Goal: Information Seeking & Learning: Find specific fact

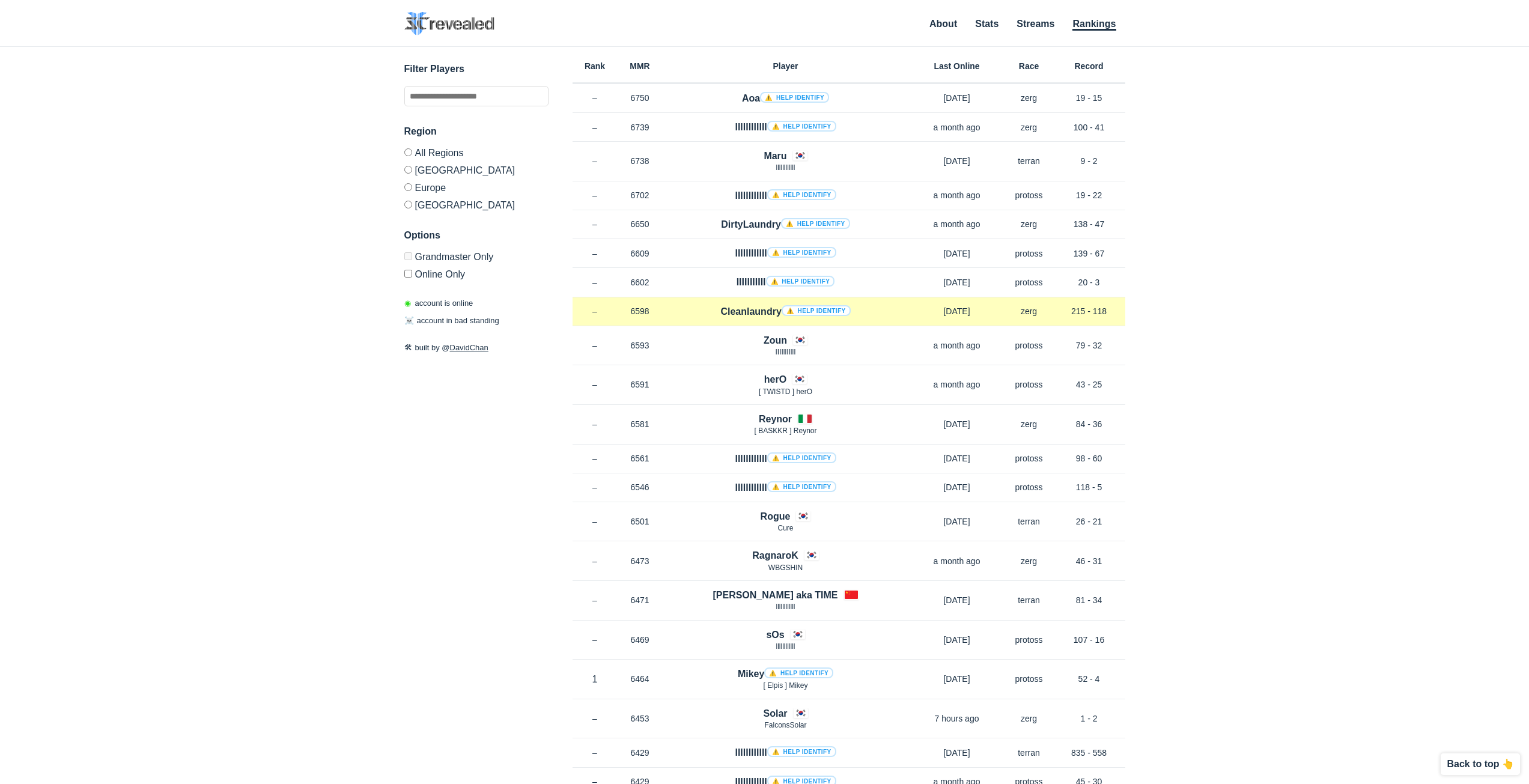
scroll to position [6248, 0]
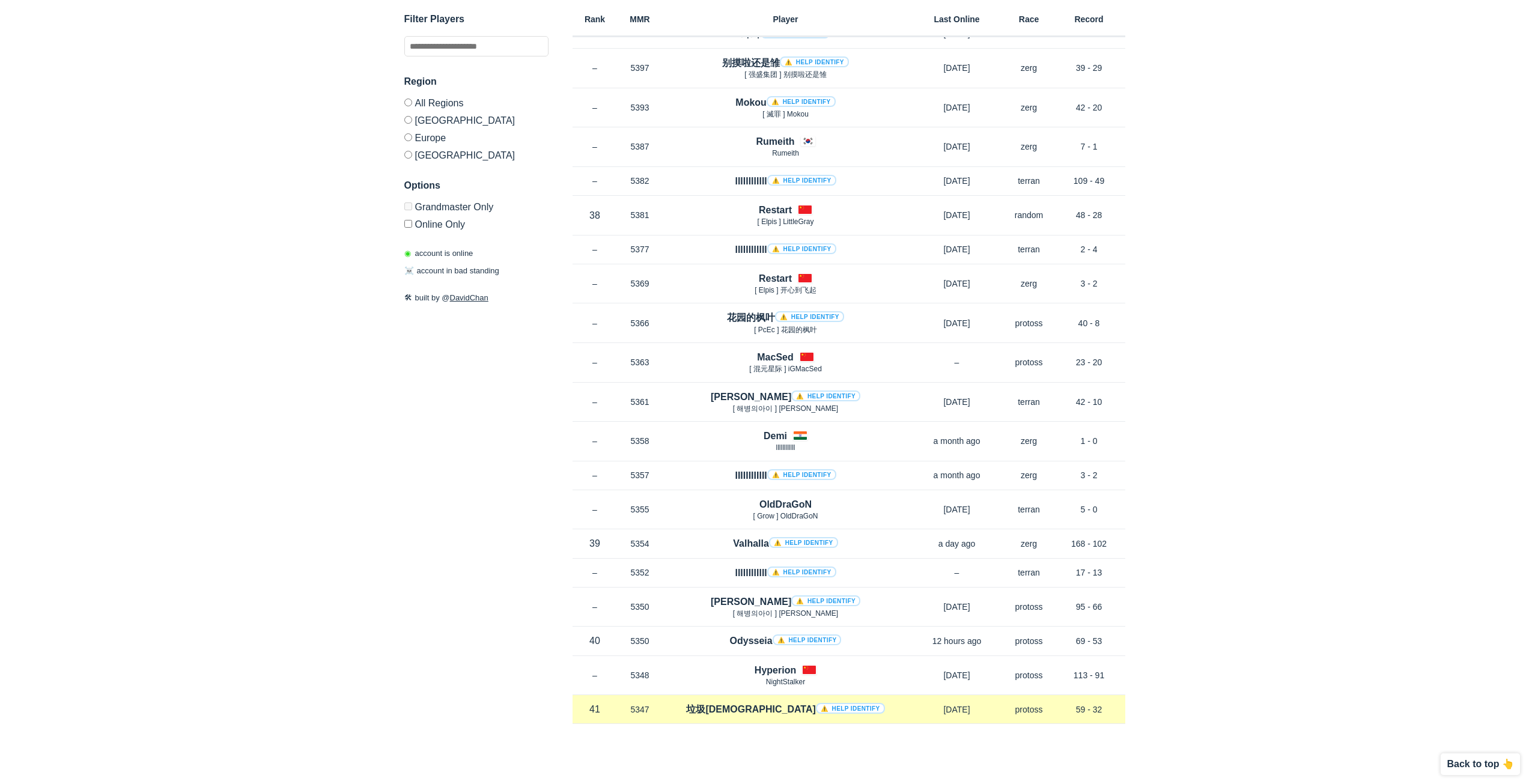
click at [816, 705] on link "⚠️ Help identify" at bounding box center [850, 708] width 69 height 11
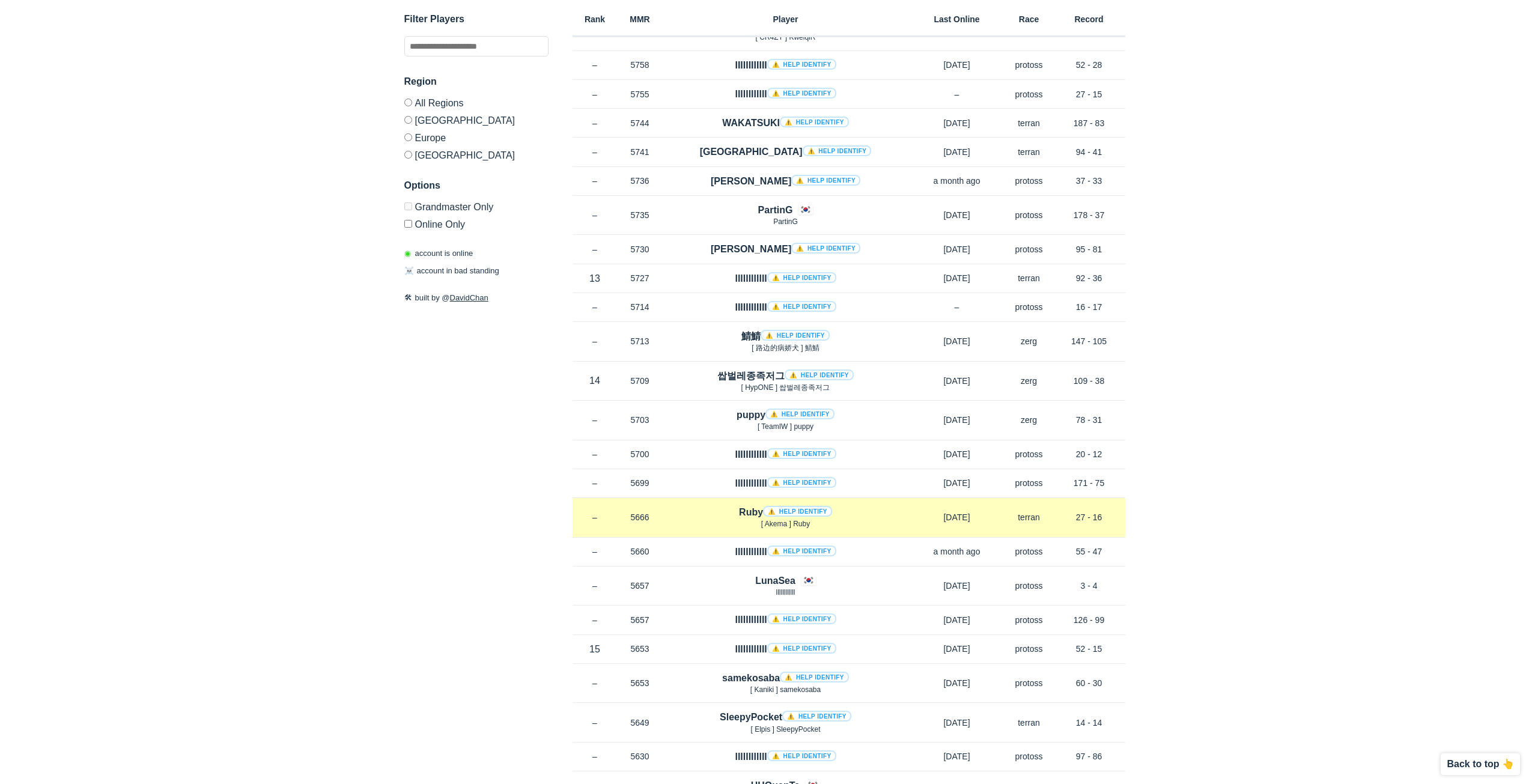
scroll to position [2824, 0]
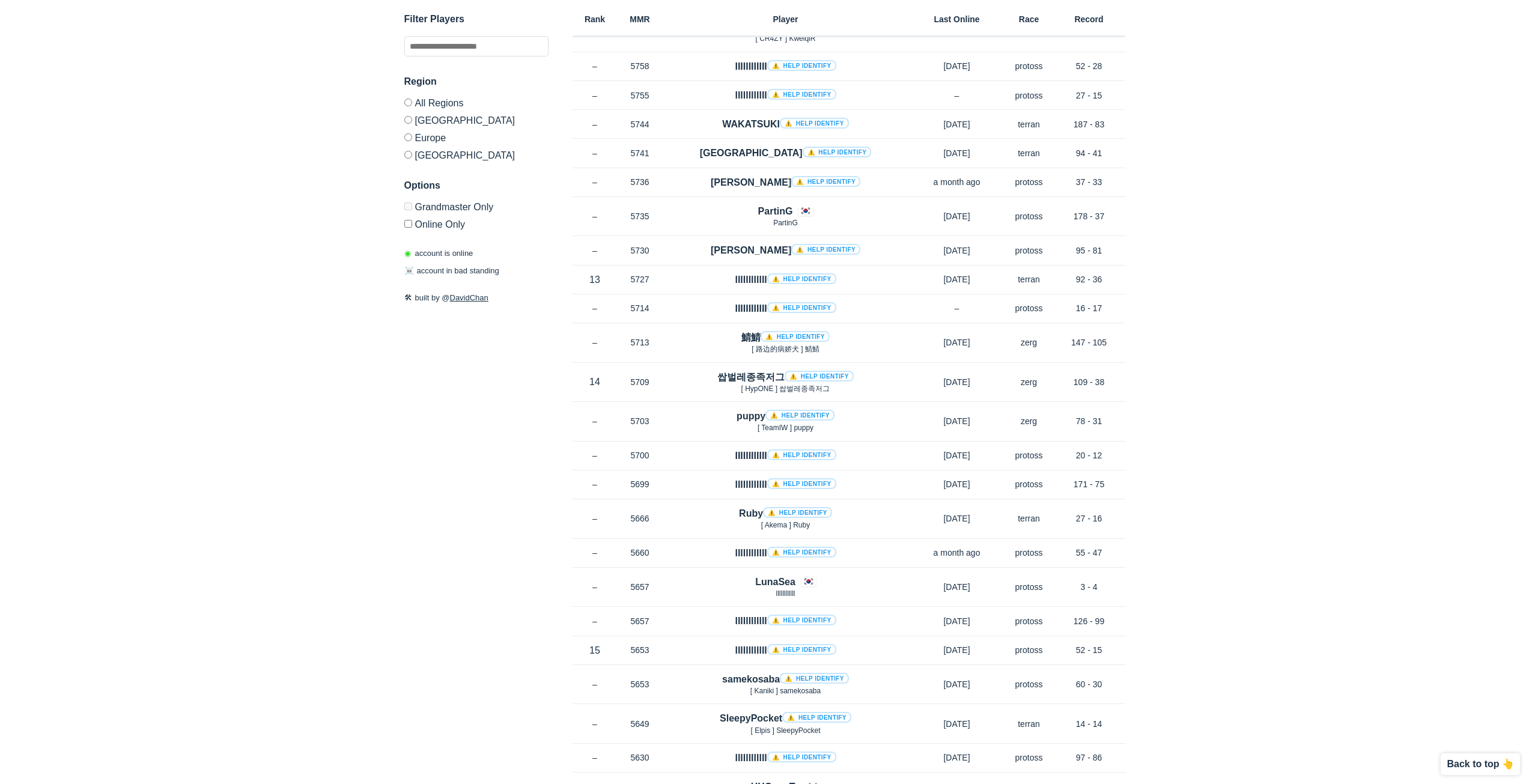
drag, startPoint x: 814, startPoint y: 447, endPoint x: 332, endPoint y: 467, distance: 482.4
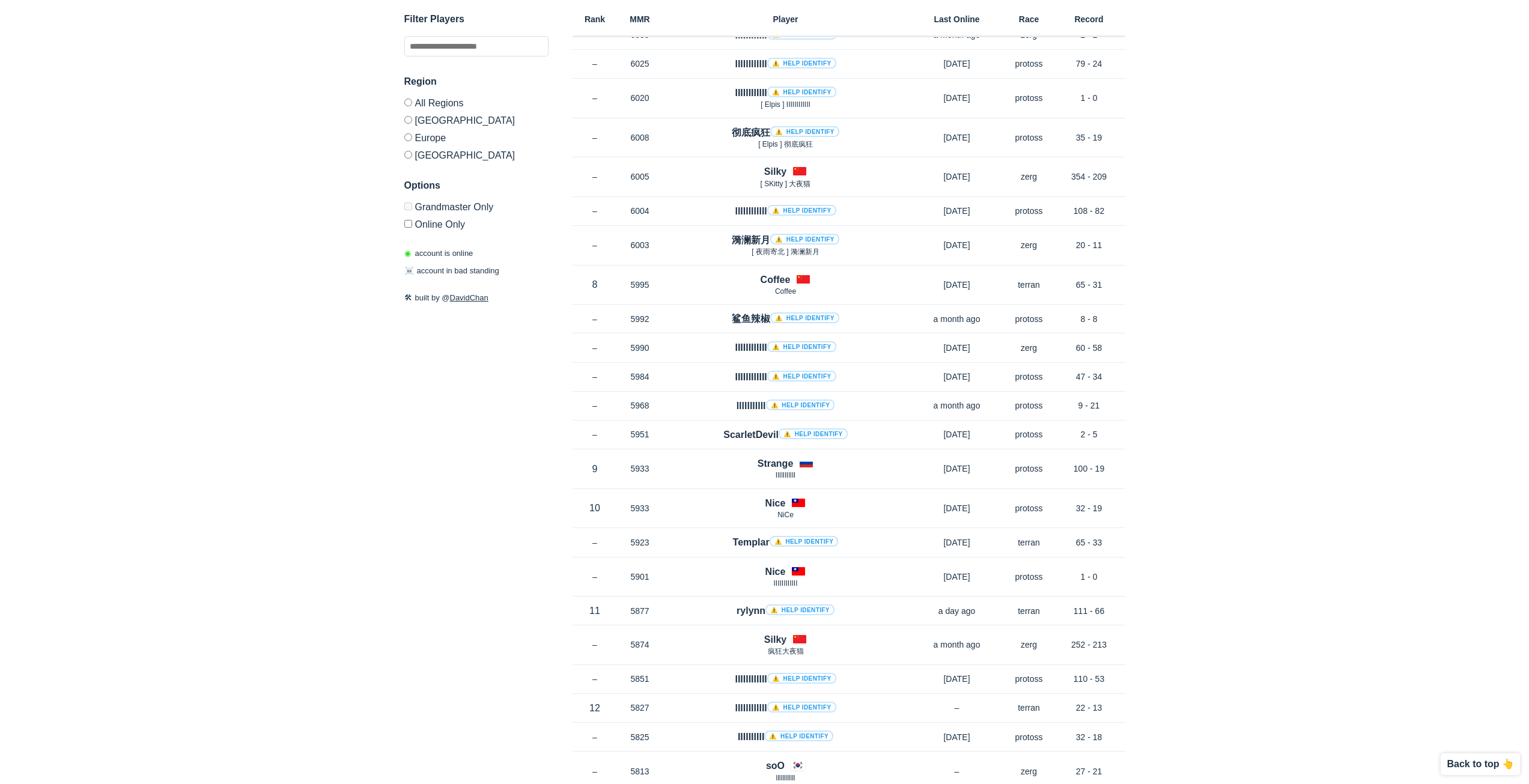
scroll to position [0, 0]
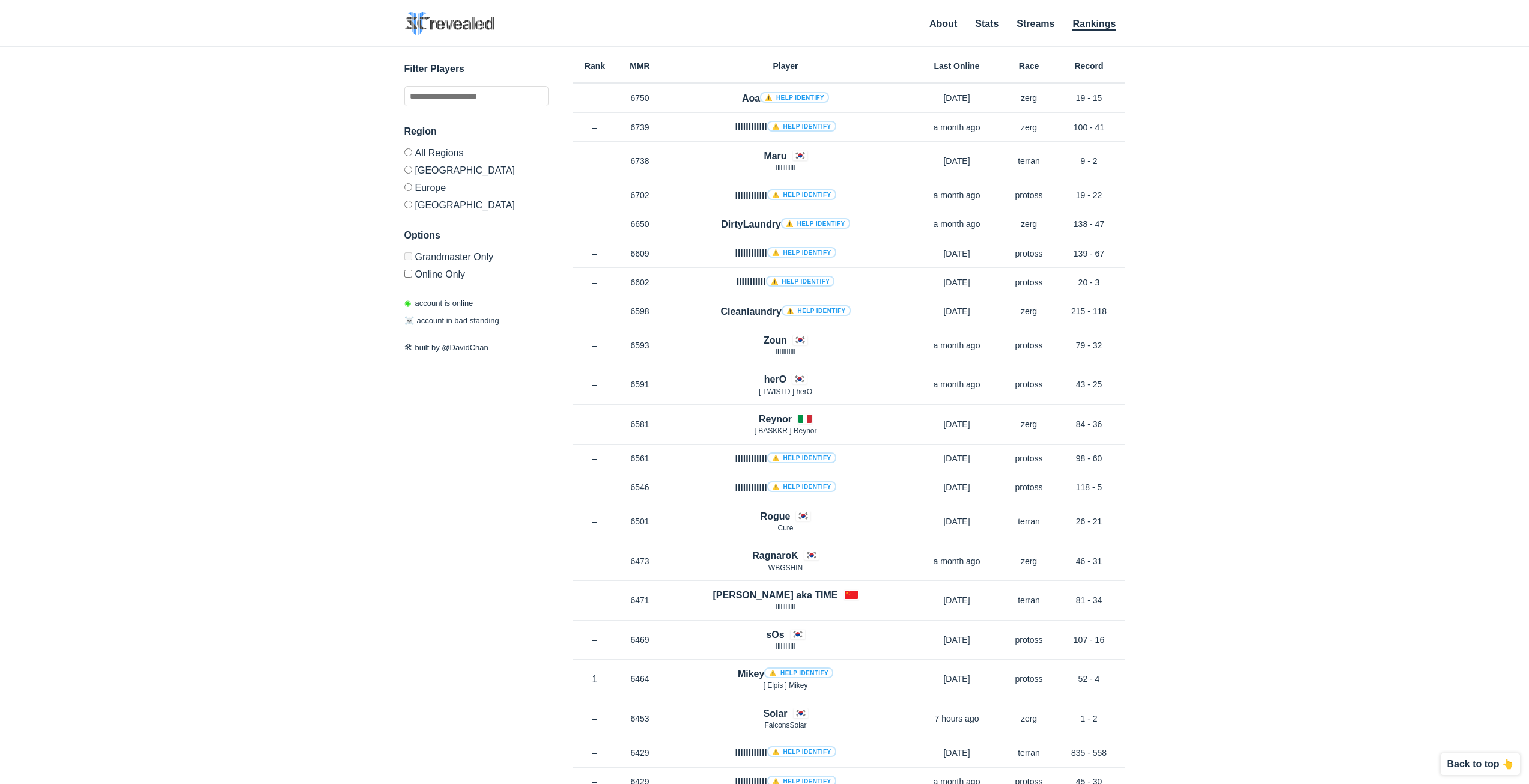
click at [453, 20] on img at bounding box center [450, 23] width 90 height 23
click at [470, 18] on img at bounding box center [450, 23] width 90 height 23
click at [477, 29] on img at bounding box center [450, 23] width 90 height 23
click at [984, 25] on link "Stats" at bounding box center [987, 24] width 23 height 12
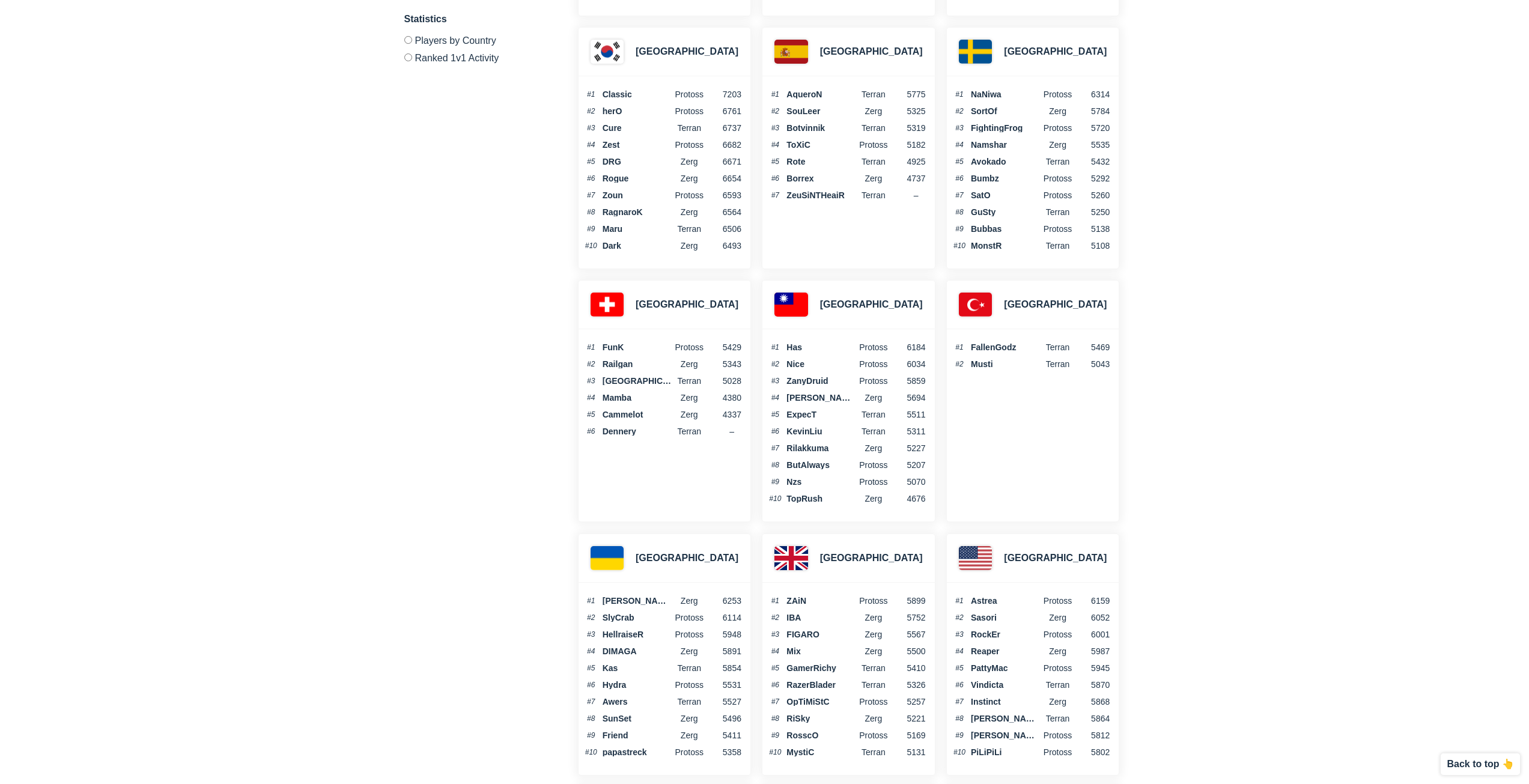
scroll to position [3534, 0]
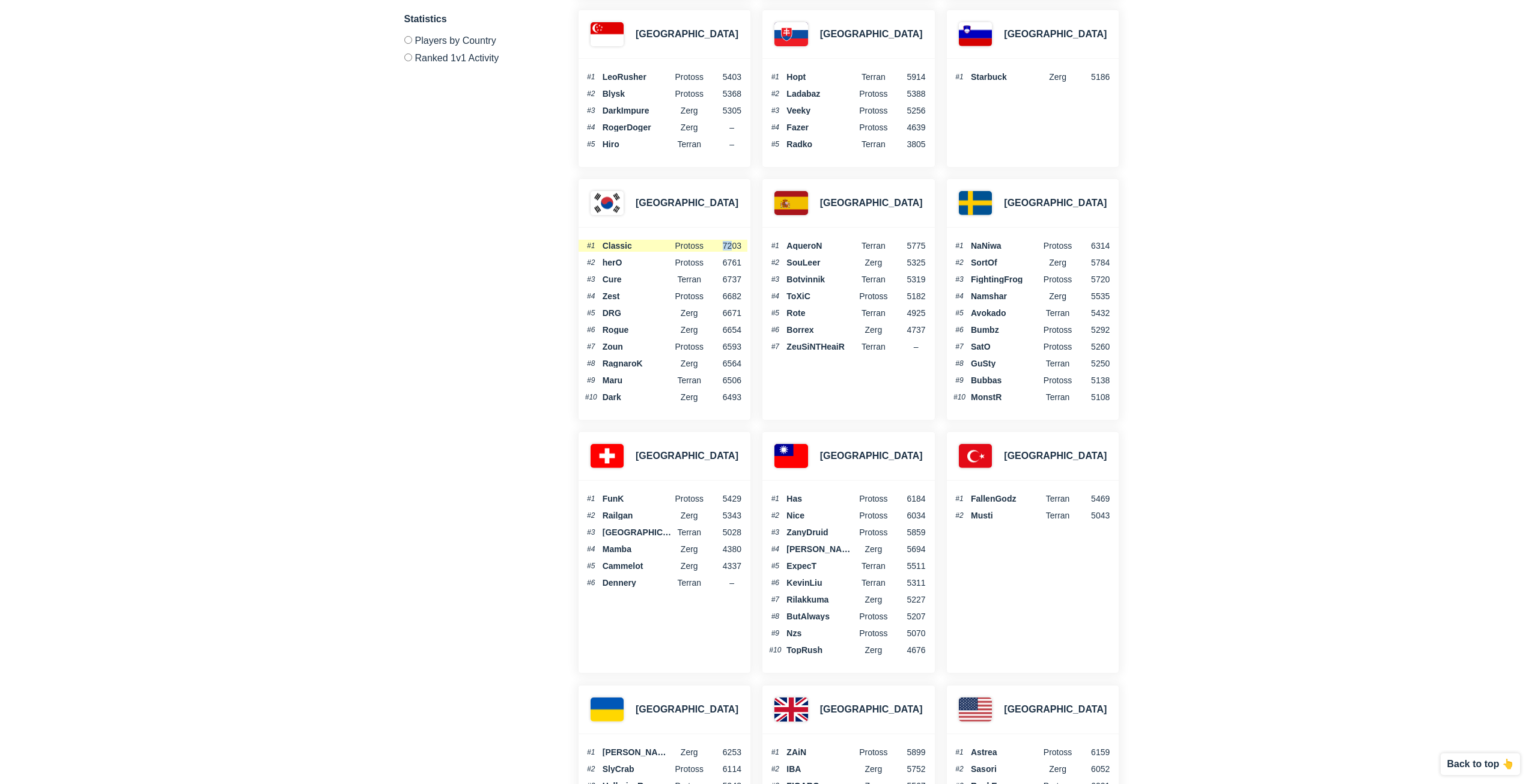
drag, startPoint x: 733, startPoint y: 247, endPoint x: 704, endPoint y: 248, distance: 29.0
click at [705, 248] on li "#1 Classic Protoss 7203" at bounding box center [662, 246] width 169 height 12
click at [698, 248] on span "Protoss" at bounding box center [689, 246] width 35 height 9
click at [604, 244] on span "Classic" at bounding box center [637, 246] width 69 height 9
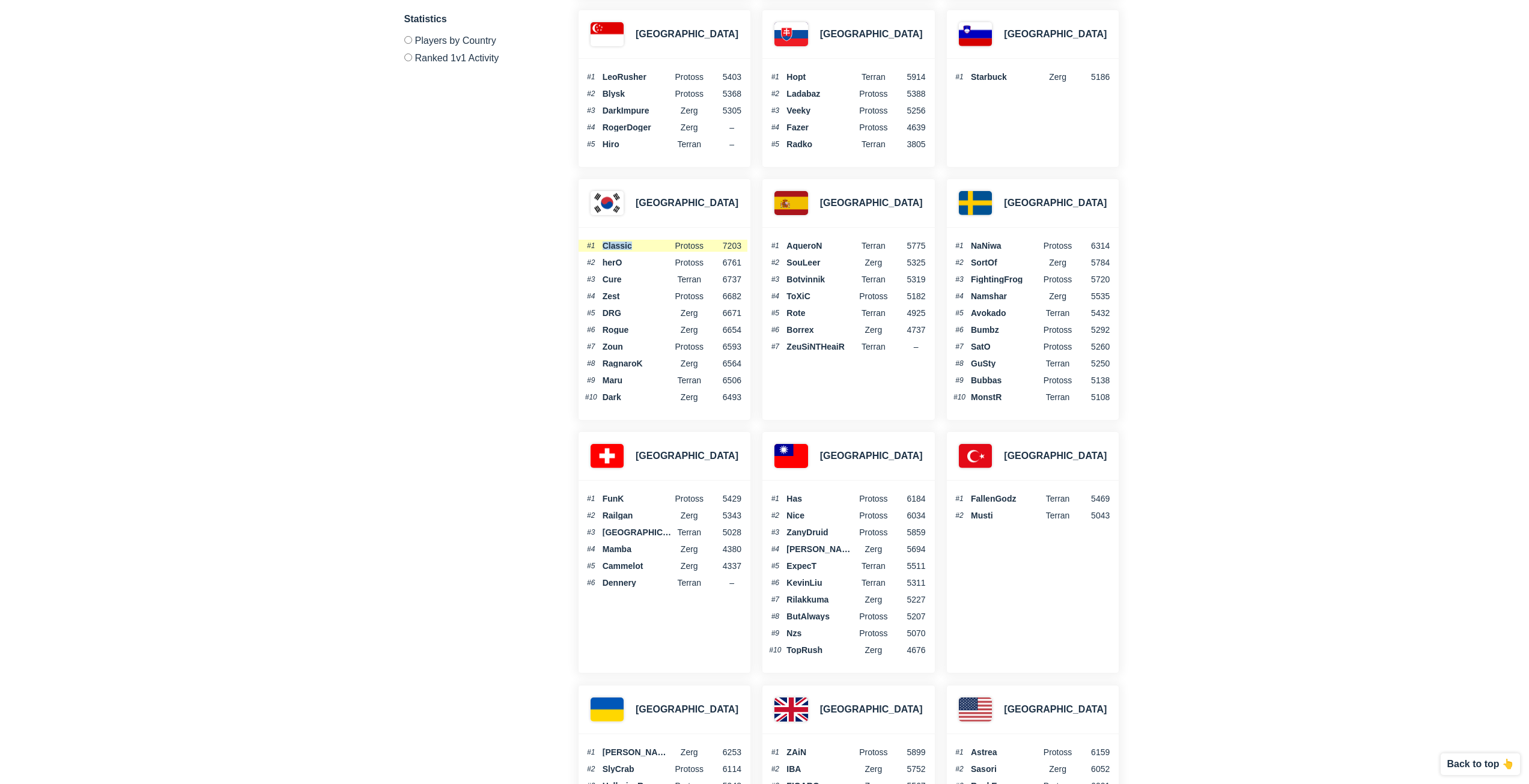
drag, startPoint x: 604, startPoint y: 244, endPoint x: 686, endPoint y: 240, distance: 82.1
click at [648, 244] on span "Classic" at bounding box center [637, 246] width 69 height 9
click at [699, 239] on div "#1 Classic Protoss 7203 #2 herO Protoss 6761 #3 Cure Terran 6737 #4 Zest protos…" at bounding box center [664, 324] width 172 height 192
drag, startPoint x: 637, startPoint y: 245, endPoint x: 601, endPoint y: 245, distance: 36.0
click at [601, 245] on li "#1 Classic Protoss 7203" at bounding box center [662, 246] width 169 height 12
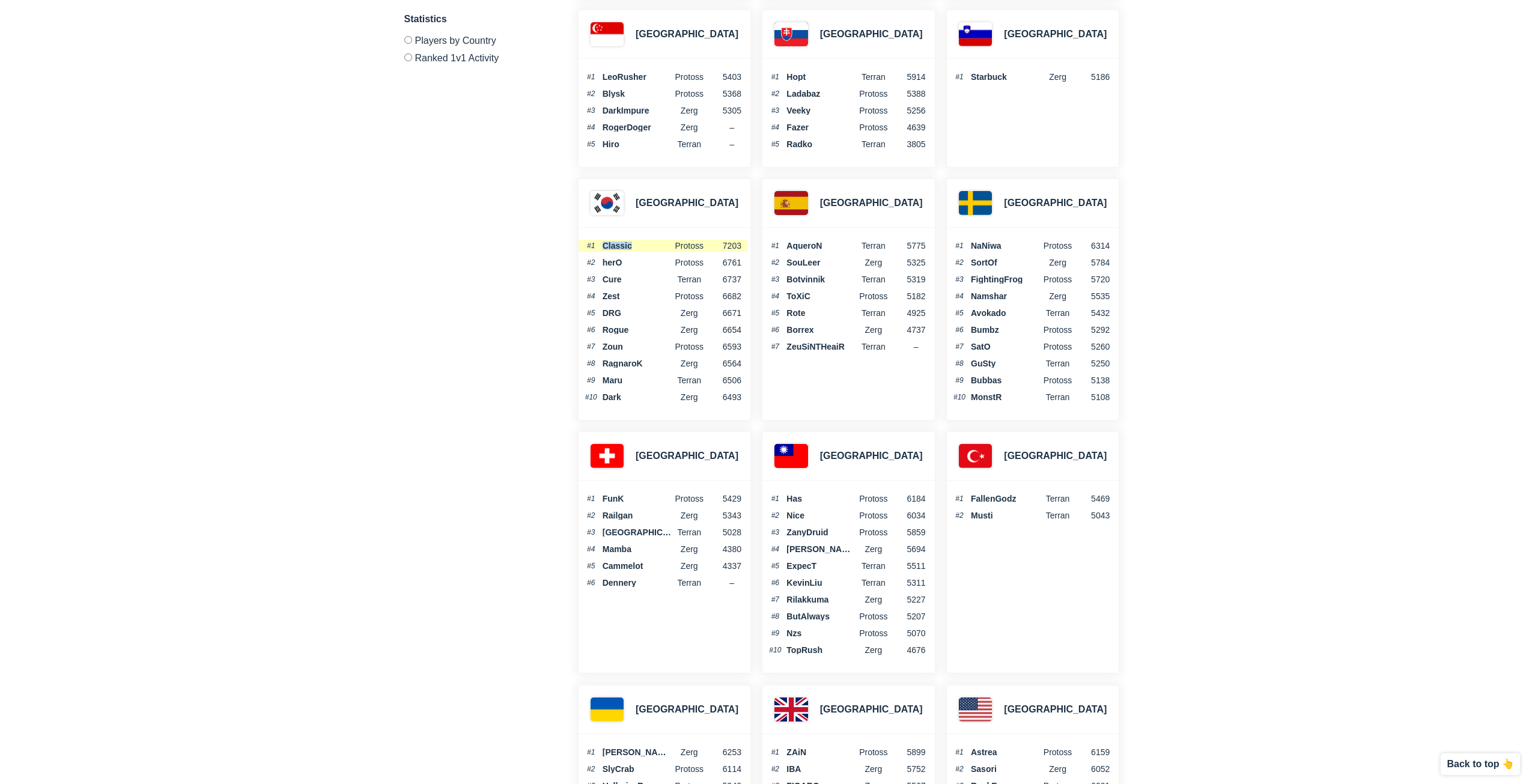
click at [601, 245] on li "#1 Classic Protoss 7203" at bounding box center [662, 246] width 169 height 12
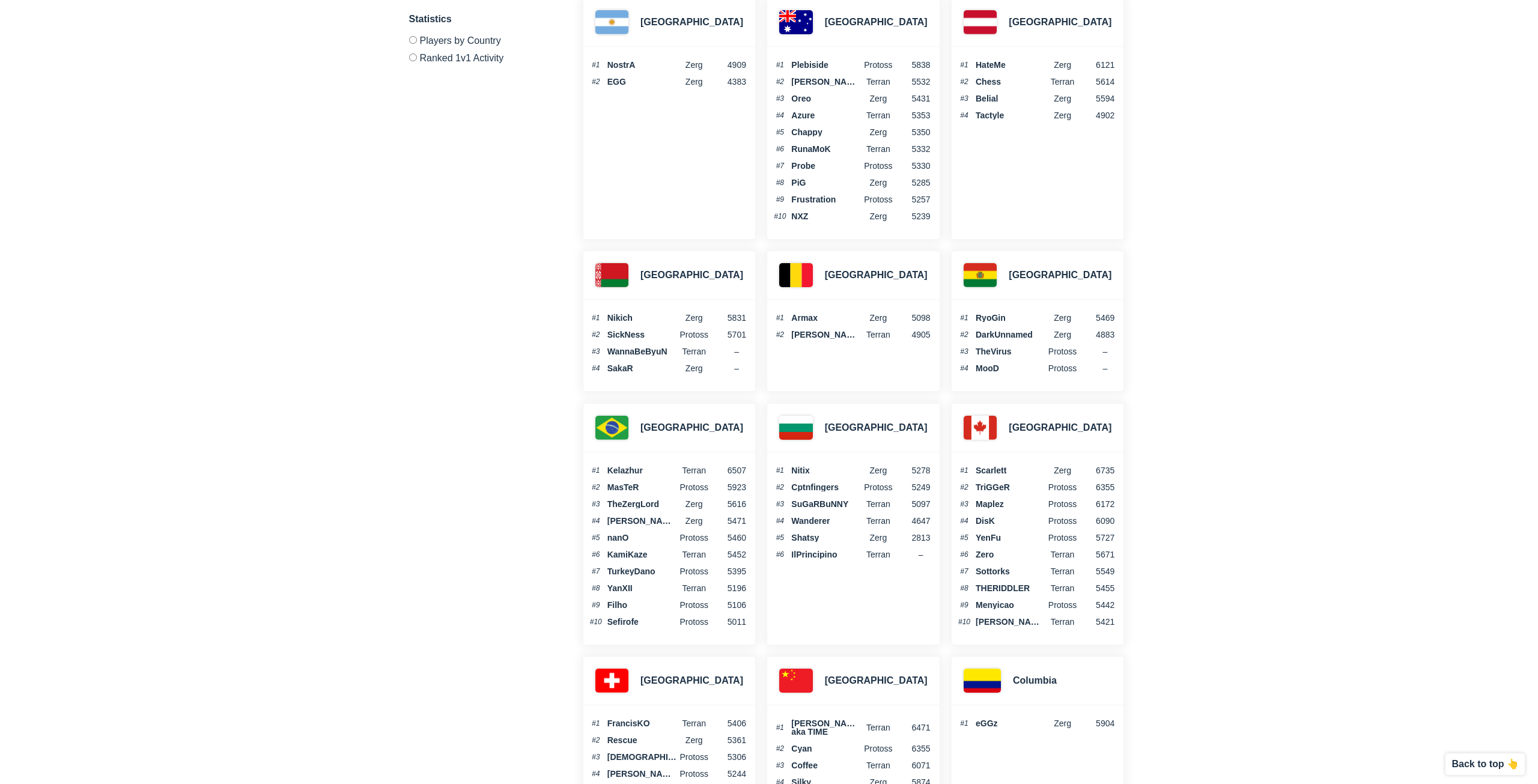
scroll to position [0, 0]
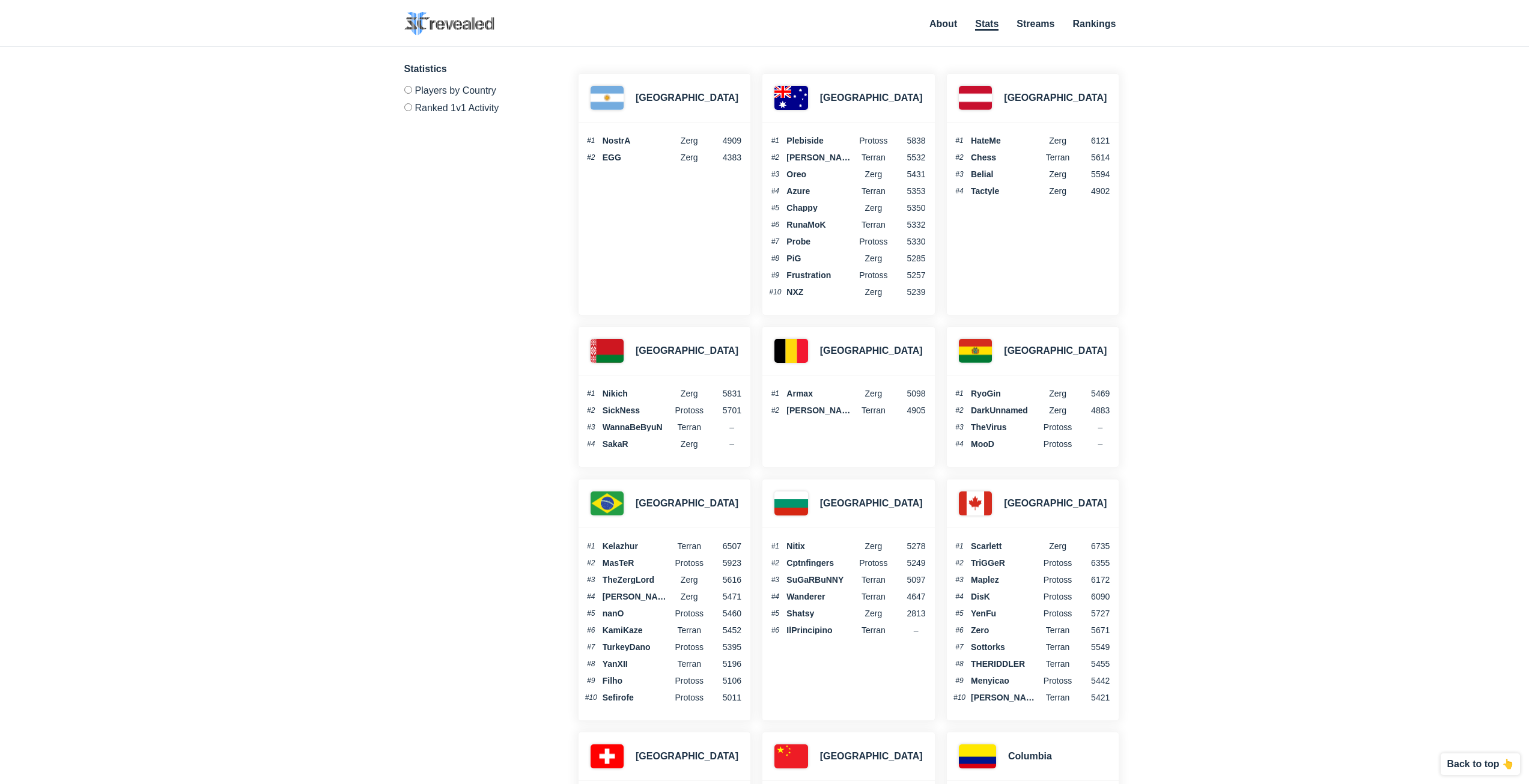
click at [472, 109] on label "Ranked 1v1 Activity" at bounding box center [477, 105] width 144 height 15
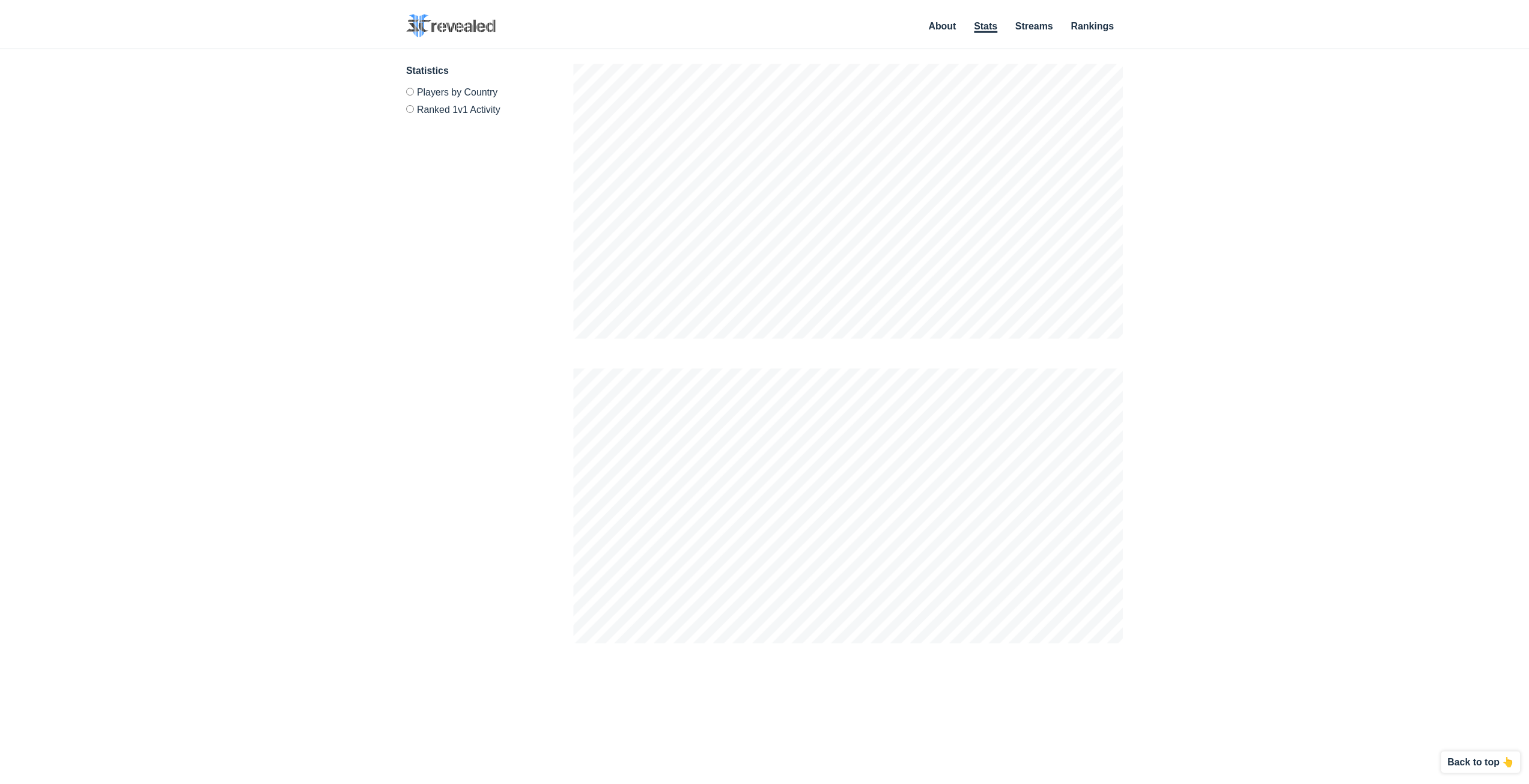
scroll to position [784, 1538]
click at [954, 27] on link "About" at bounding box center [948, 24] width 27 height 12
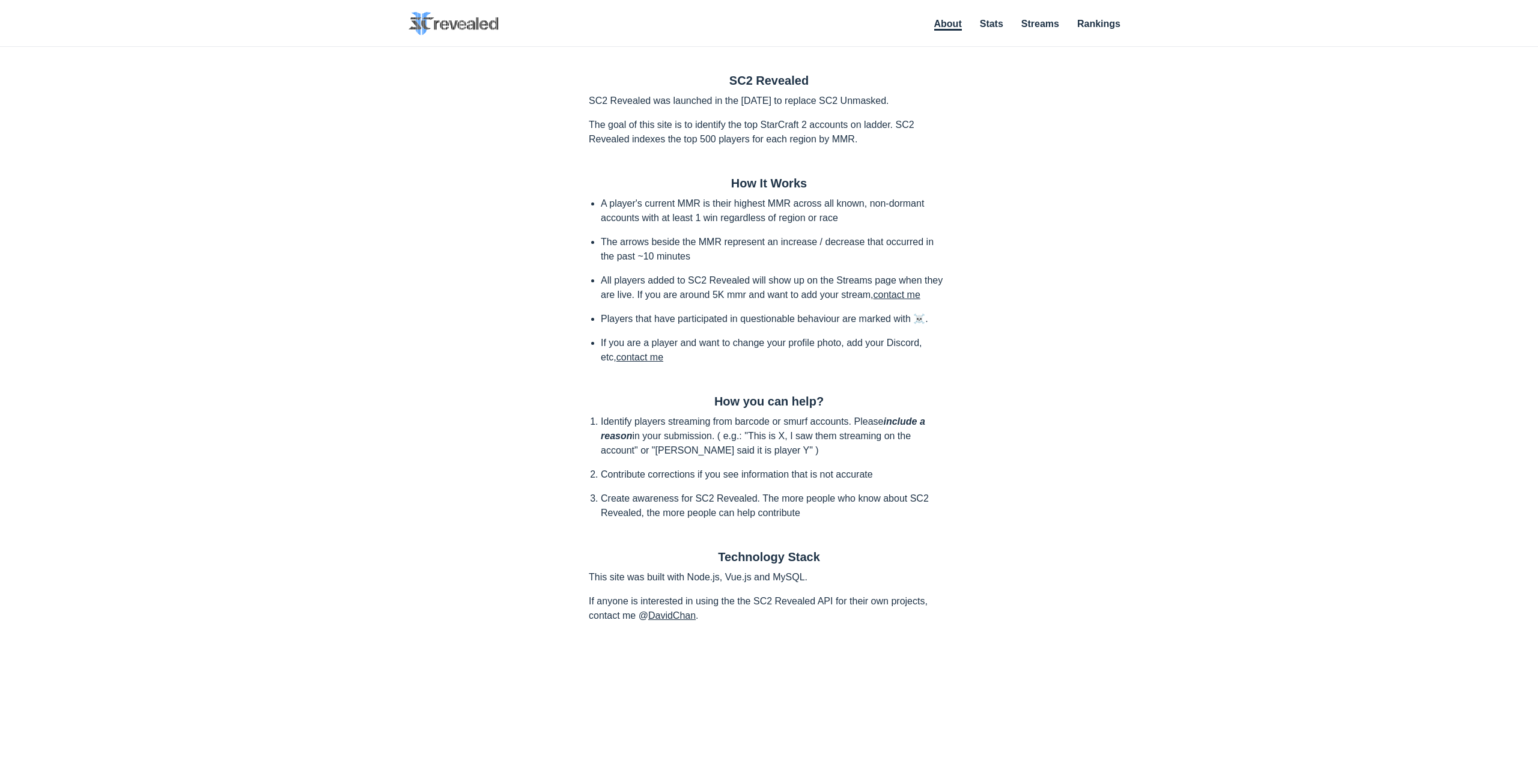
click at [1049, 29] on li "Streams" at bounding box center [1041, 26] width 38 height 14
click at [1093, 24] on link "Rankings" at bounding box center [1099, 24] width 43 height 12
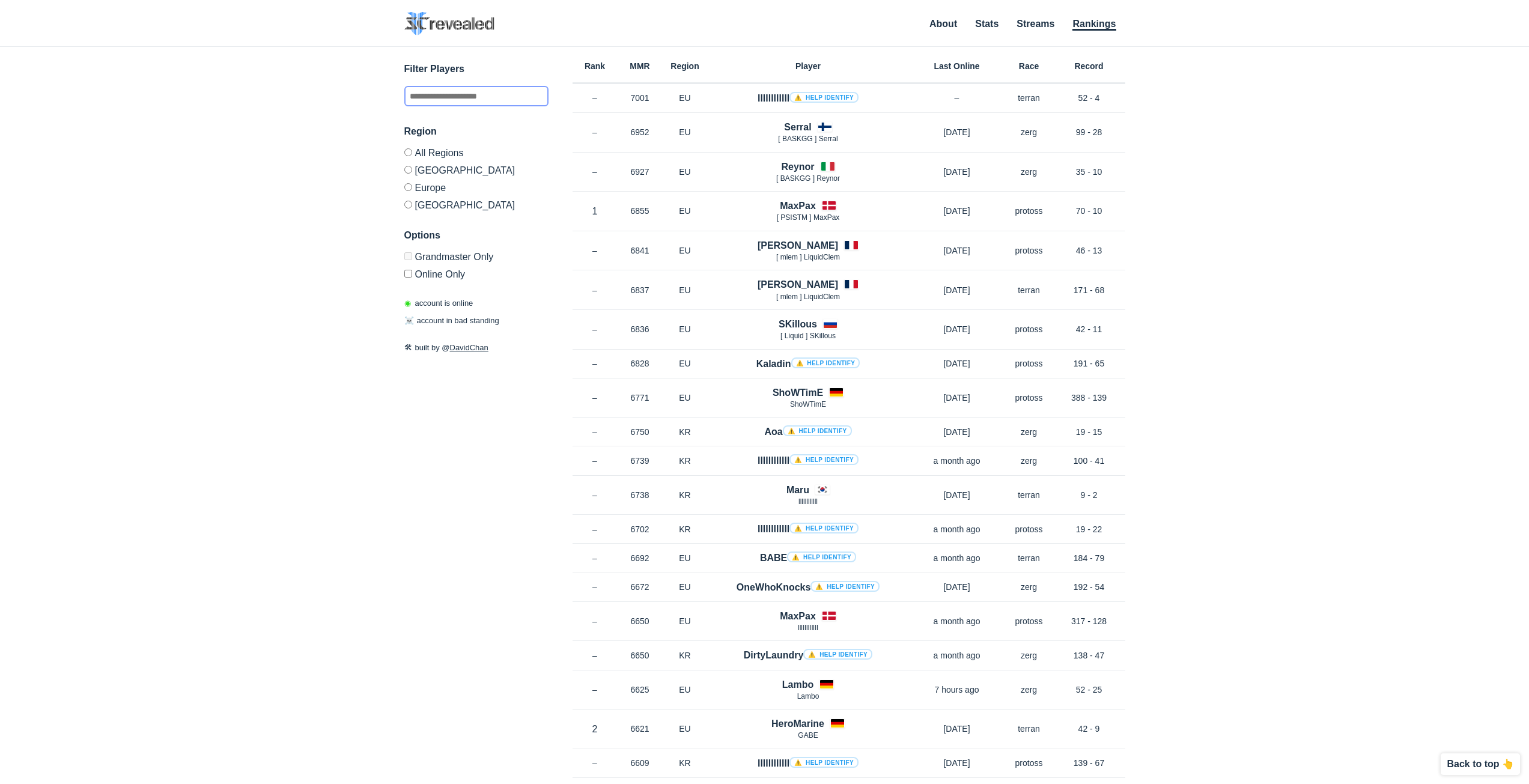
click at [442, 101] on input "text" at bounding box center [477, 96] width 144 height 20
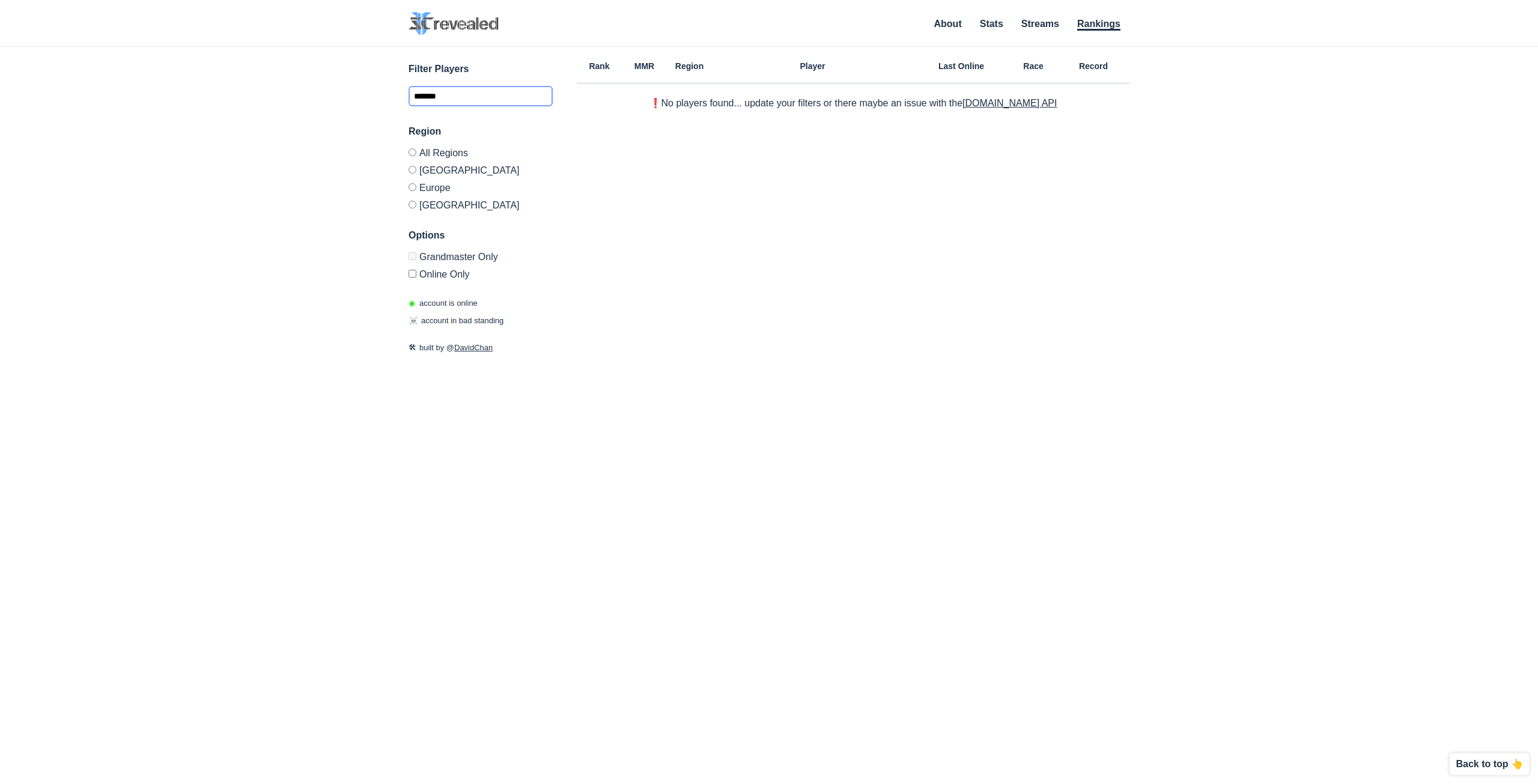
type input "*******"
click at [743, 244] on div "Rank MMR Region Player Last Online Race Record ❗️No players found... update you…" at bounding box center [853, 371] width 553 height 647
click at [472, 98] on input "*******" at bounding box center [481, 96] width 144 height 20
click at [434, 205] on label "[GEOGRAPHIC_DATA]" at bounding box center [481, 203] width 144 height 15
click at [482, 94] on input "*******" at bounding box center [481, 96] width 144 height 20
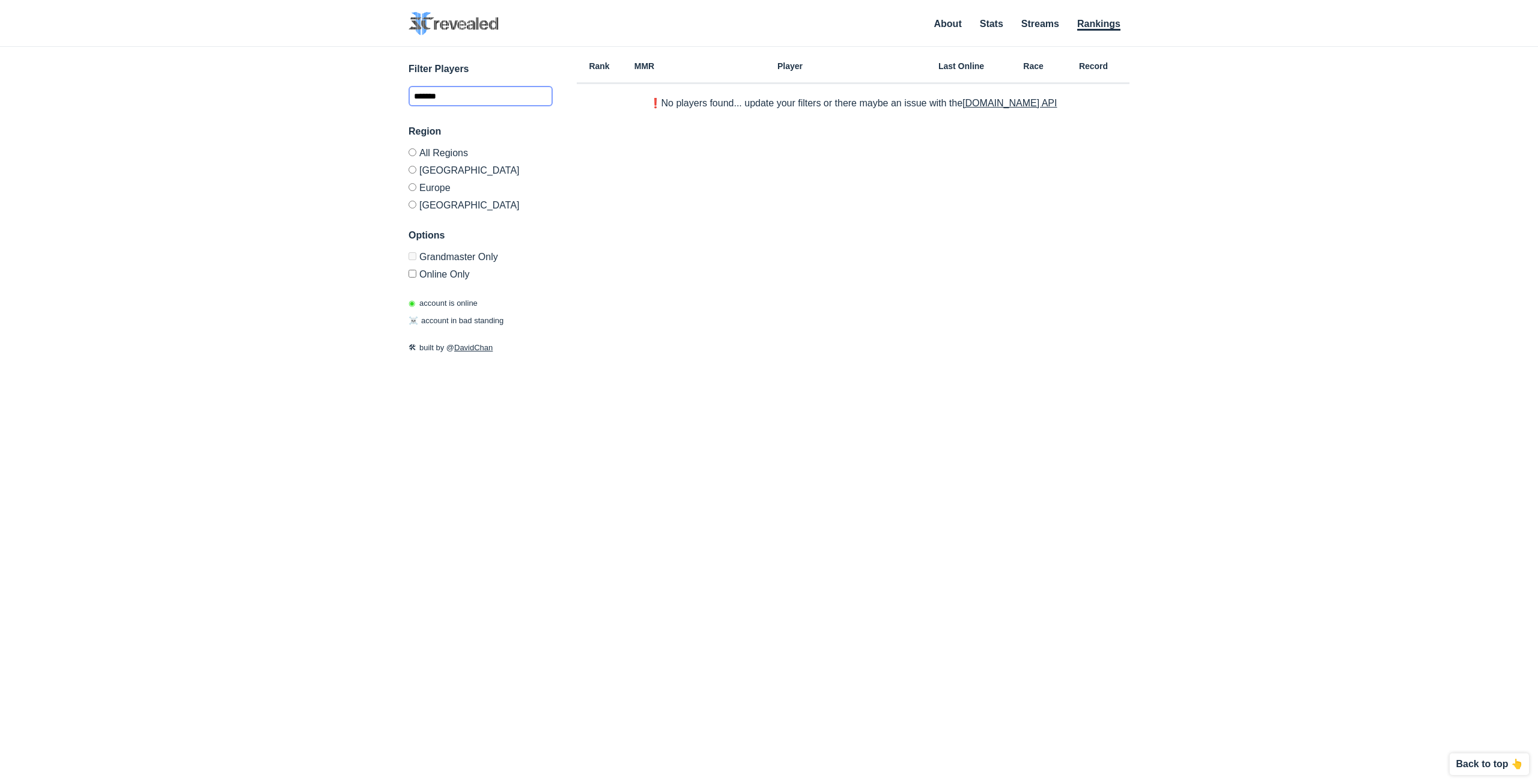
click at [482, 94] on input "*******" at bounding box center [481, 96] width 144 height 20
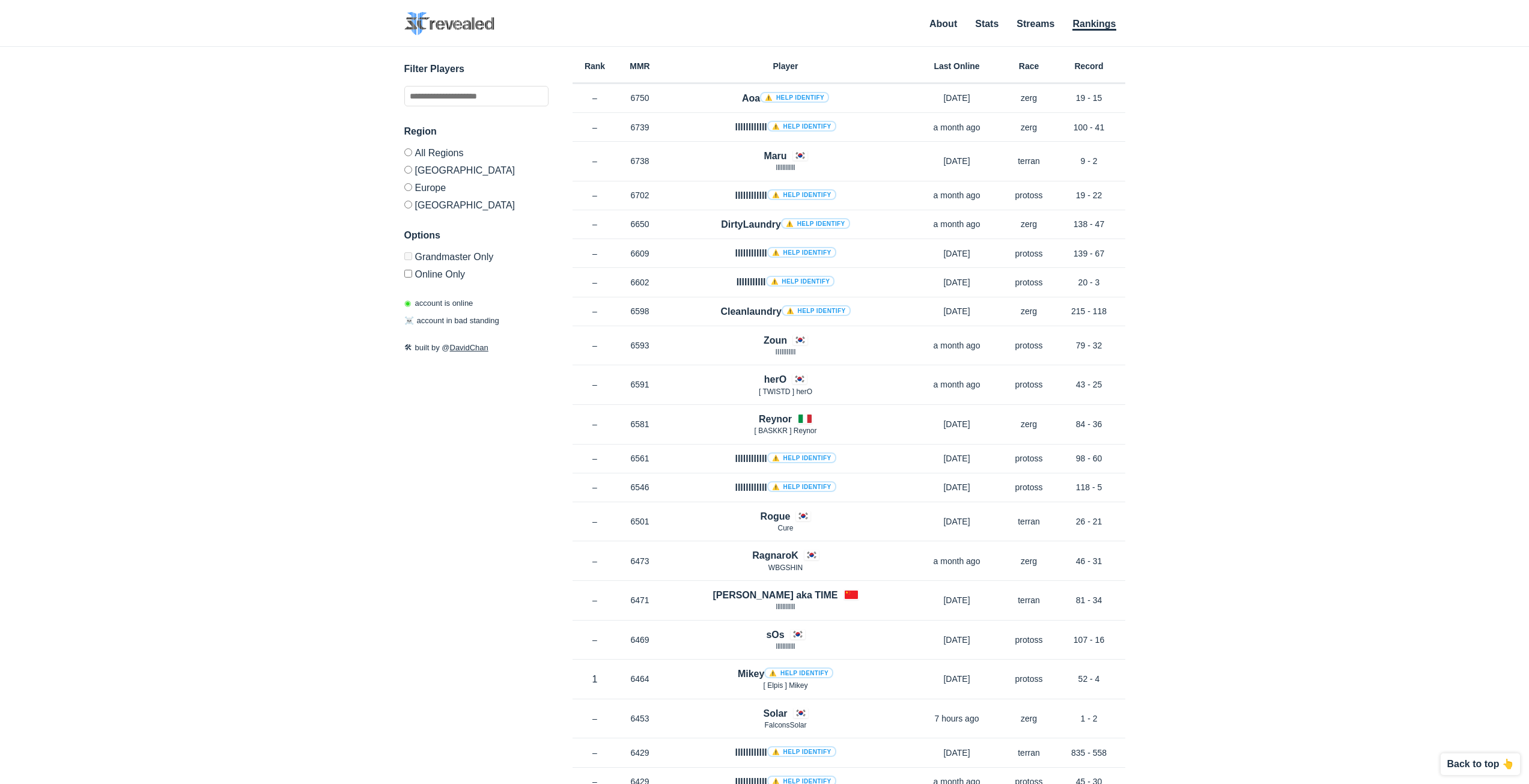
click at [430, 151] on label "All Regions" at bounding box center [477, 154] width 144 height 13
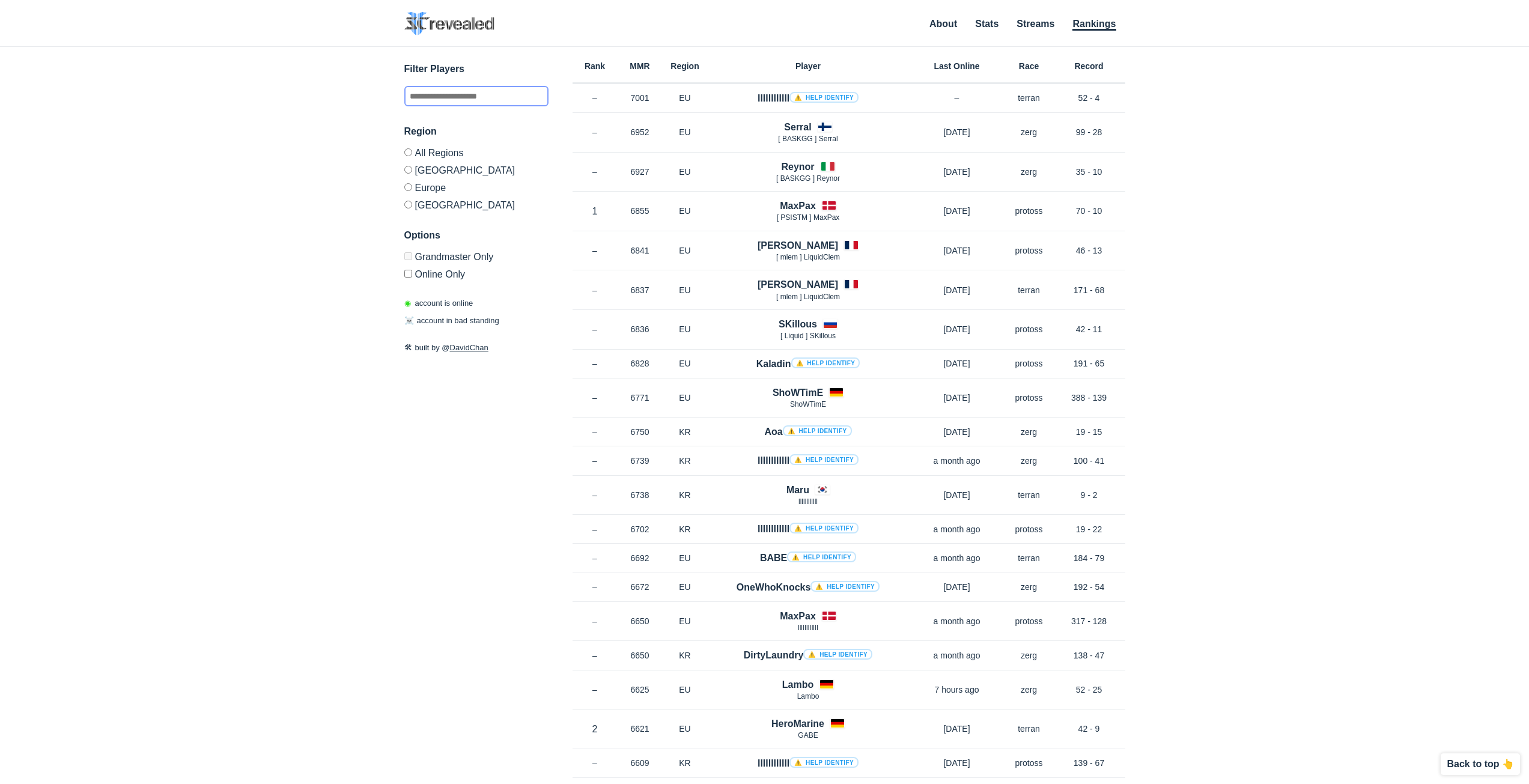
click at [468, 98] on input "text" at bounding box center [477, 96] width 144 height 20
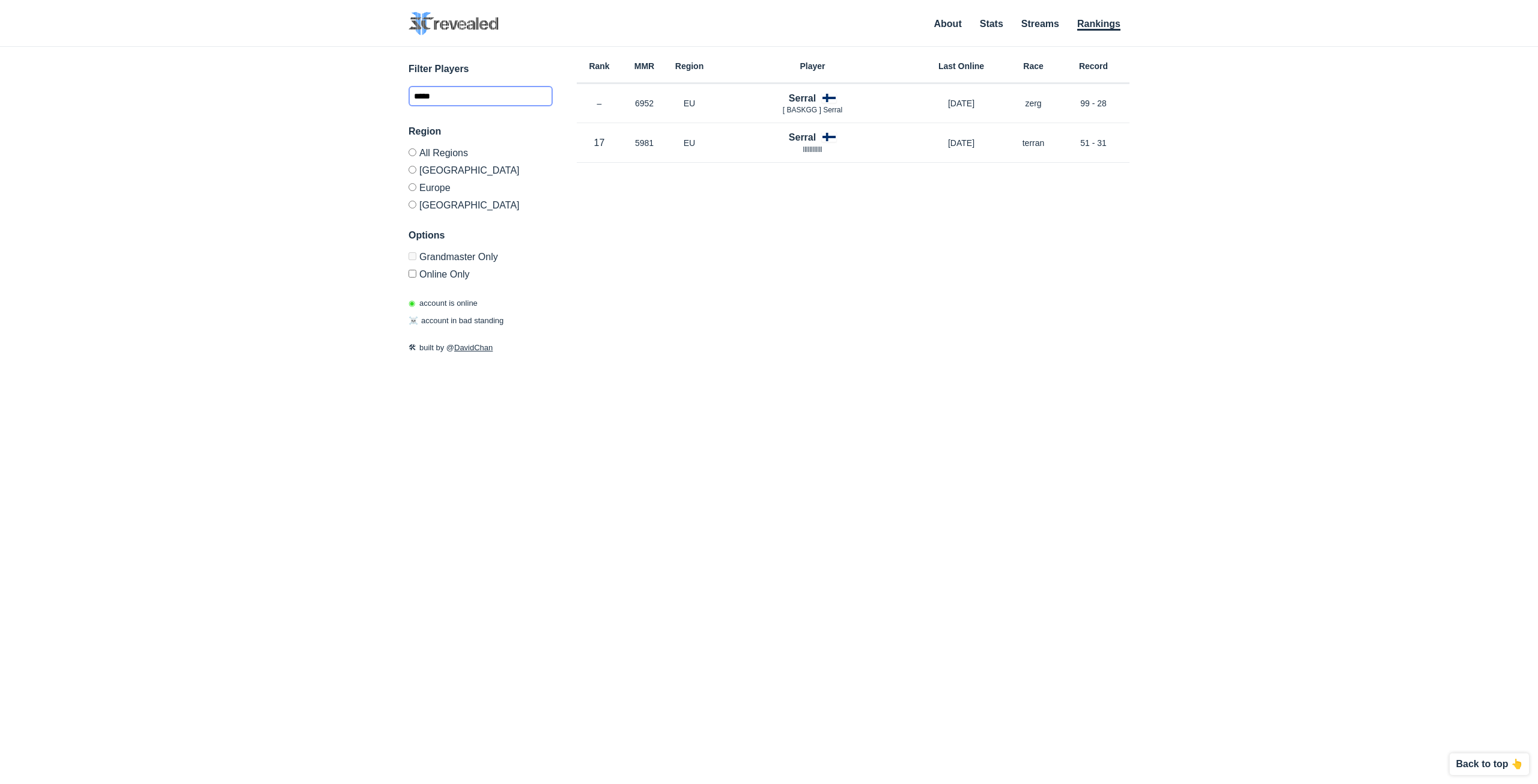
type input "******"
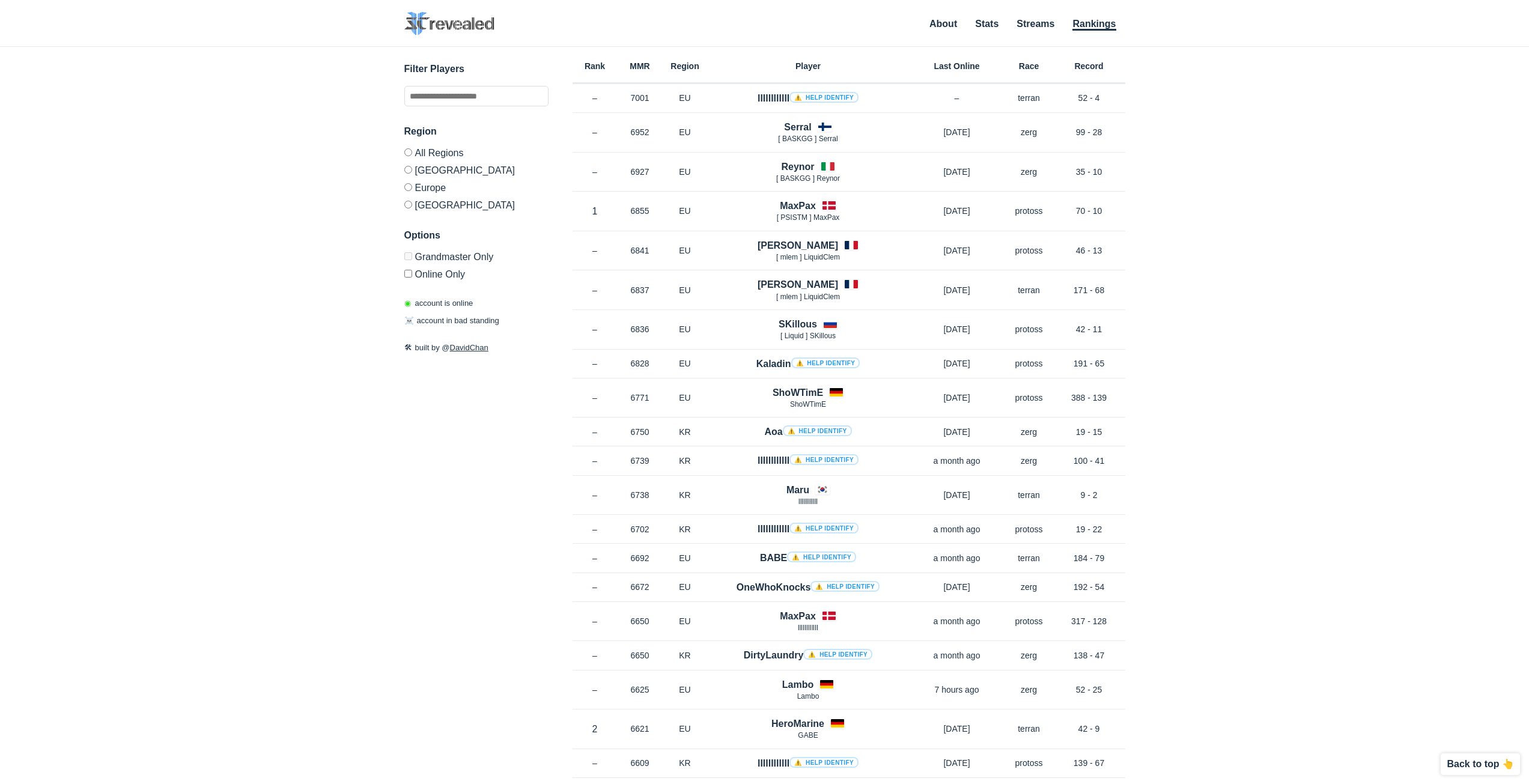
drag, startPoint x: 436, startPoint y: 250, endPoint x: 431, endPoint y: 260, distance: 11.2
click at [436, 250] on div "Options Grandmaster Only Online Only" at bounding box center [477, 254] width 144 height 51
click at [430, 261] on label "Grandmaster Only" at bounding box center [477, 258] width 144 height 13
click at [446, 98] on input "text" at bounding box center [477, 96] width 144 height 20
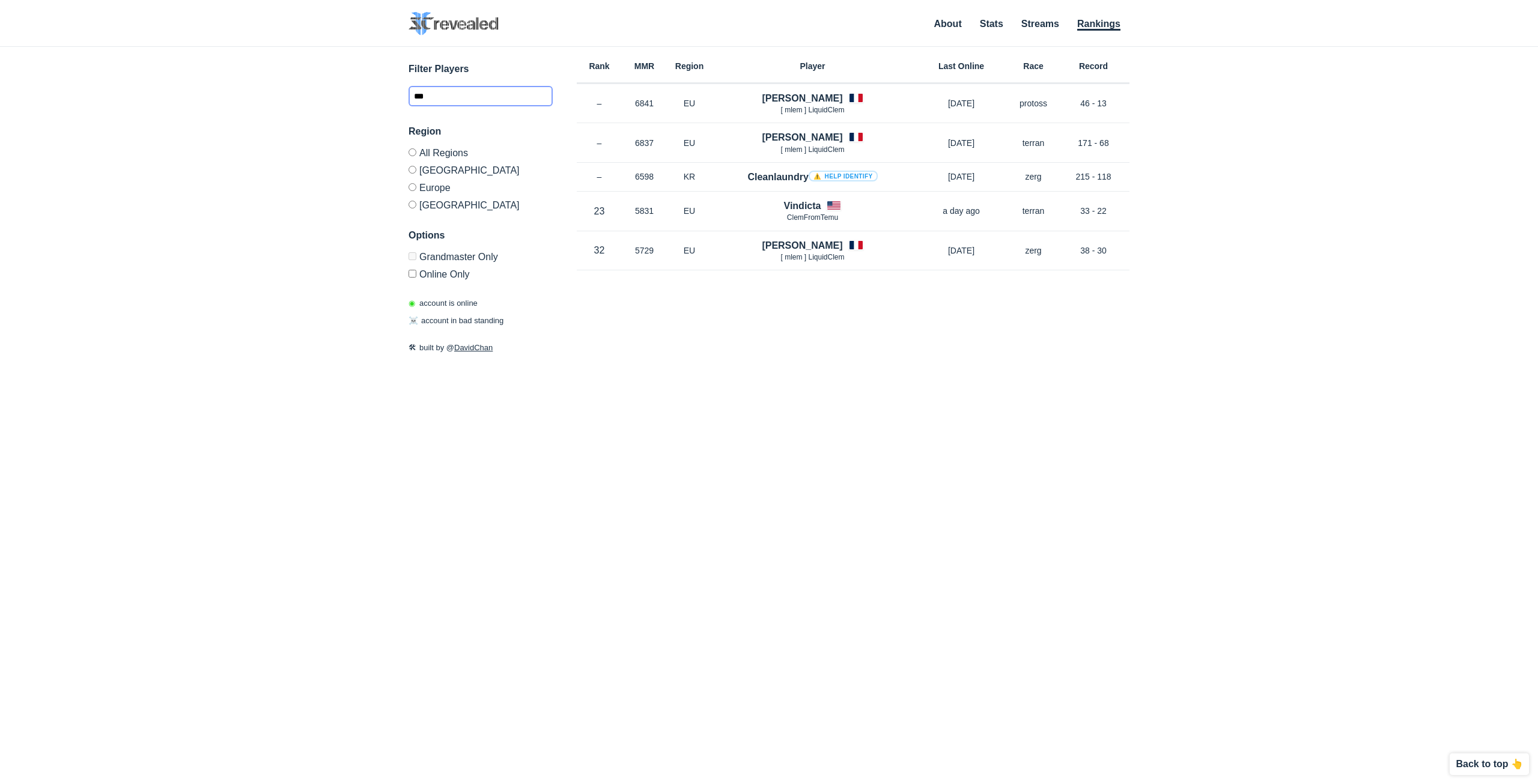
type input "****"
type input "******"
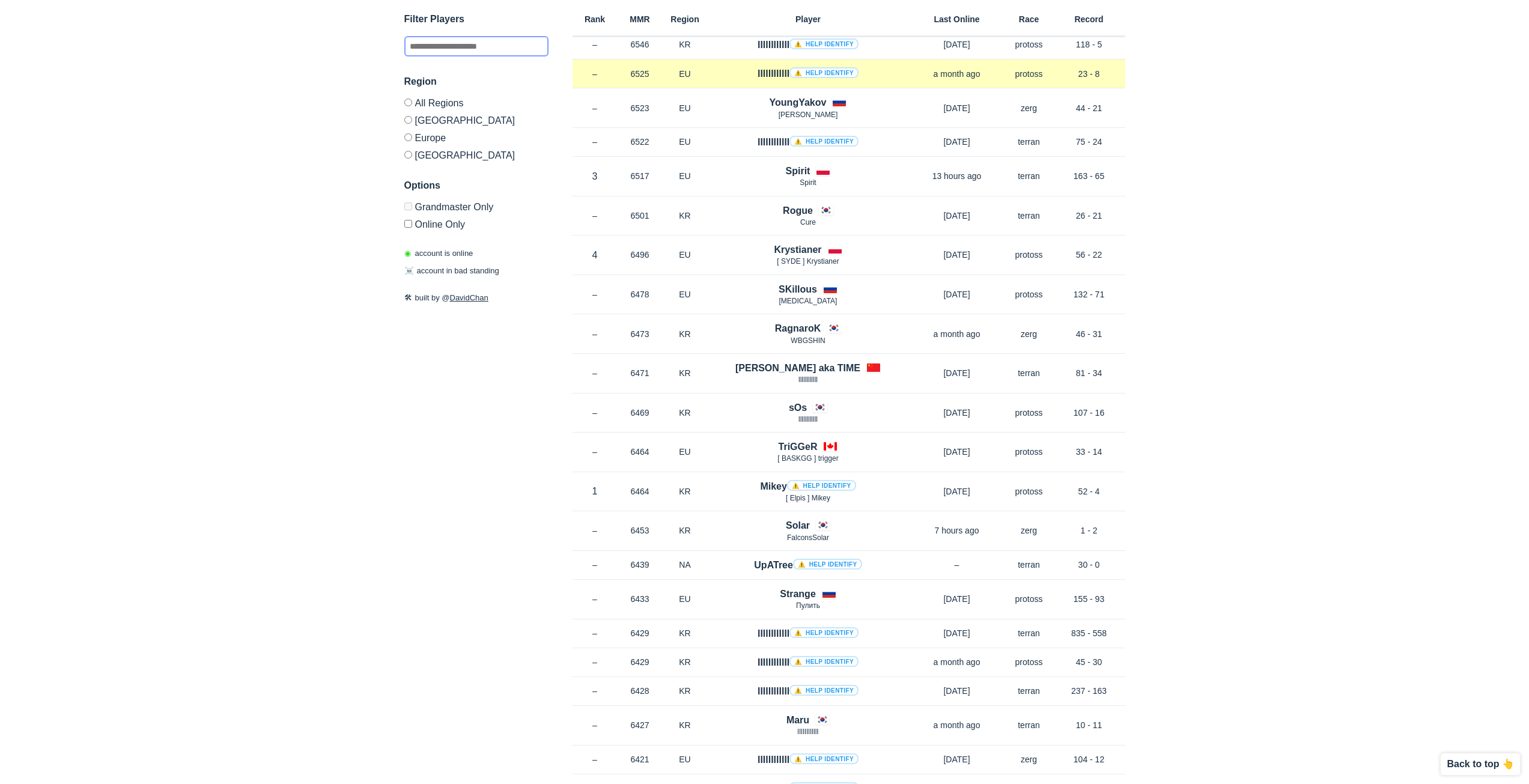
scroll to position [1022, 0]
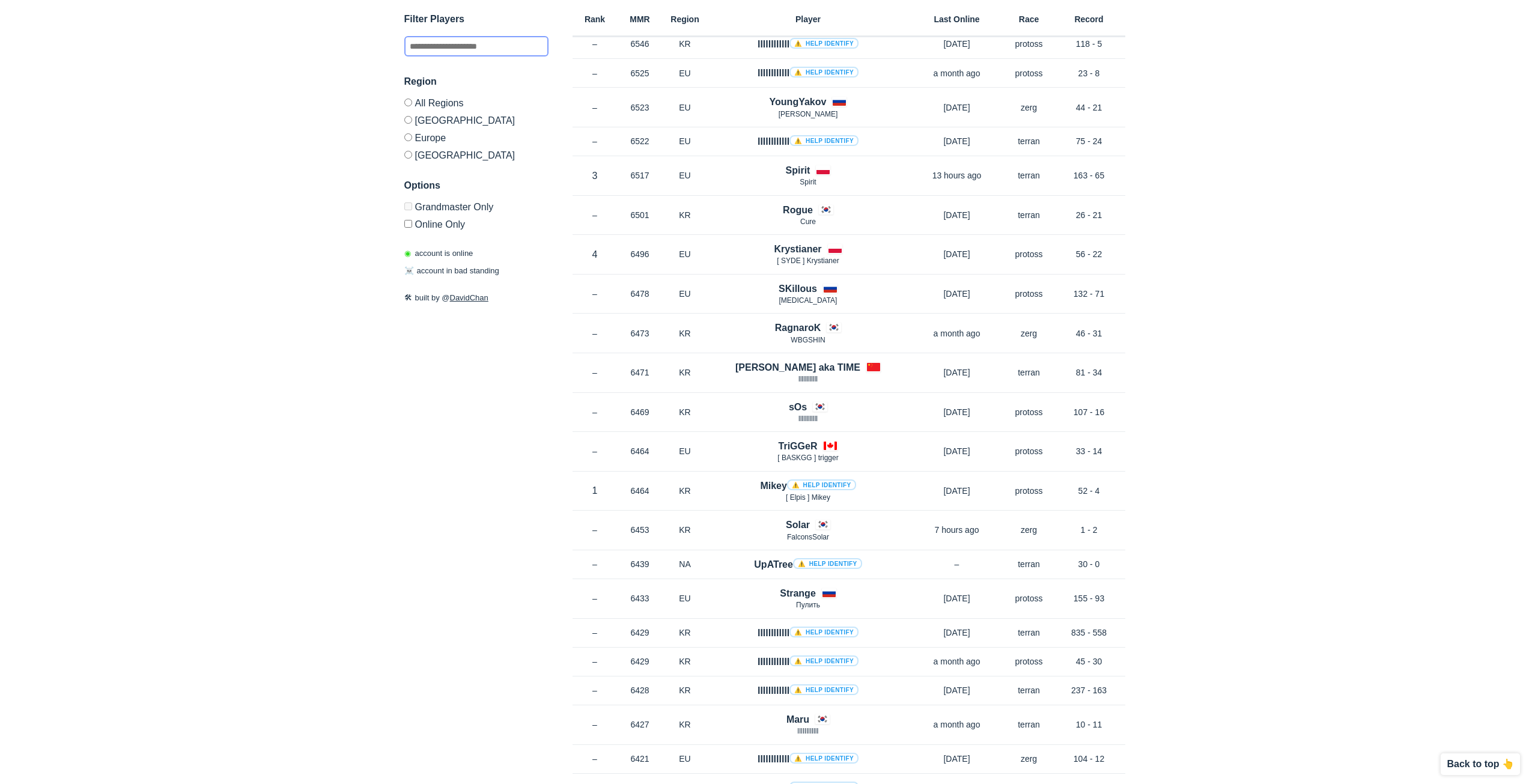
click at [431, 50] on input "text" at bounding box center [477, 46] width 144 height 20
